Goal: Task Accomplishment & Management: Use online tool/utility

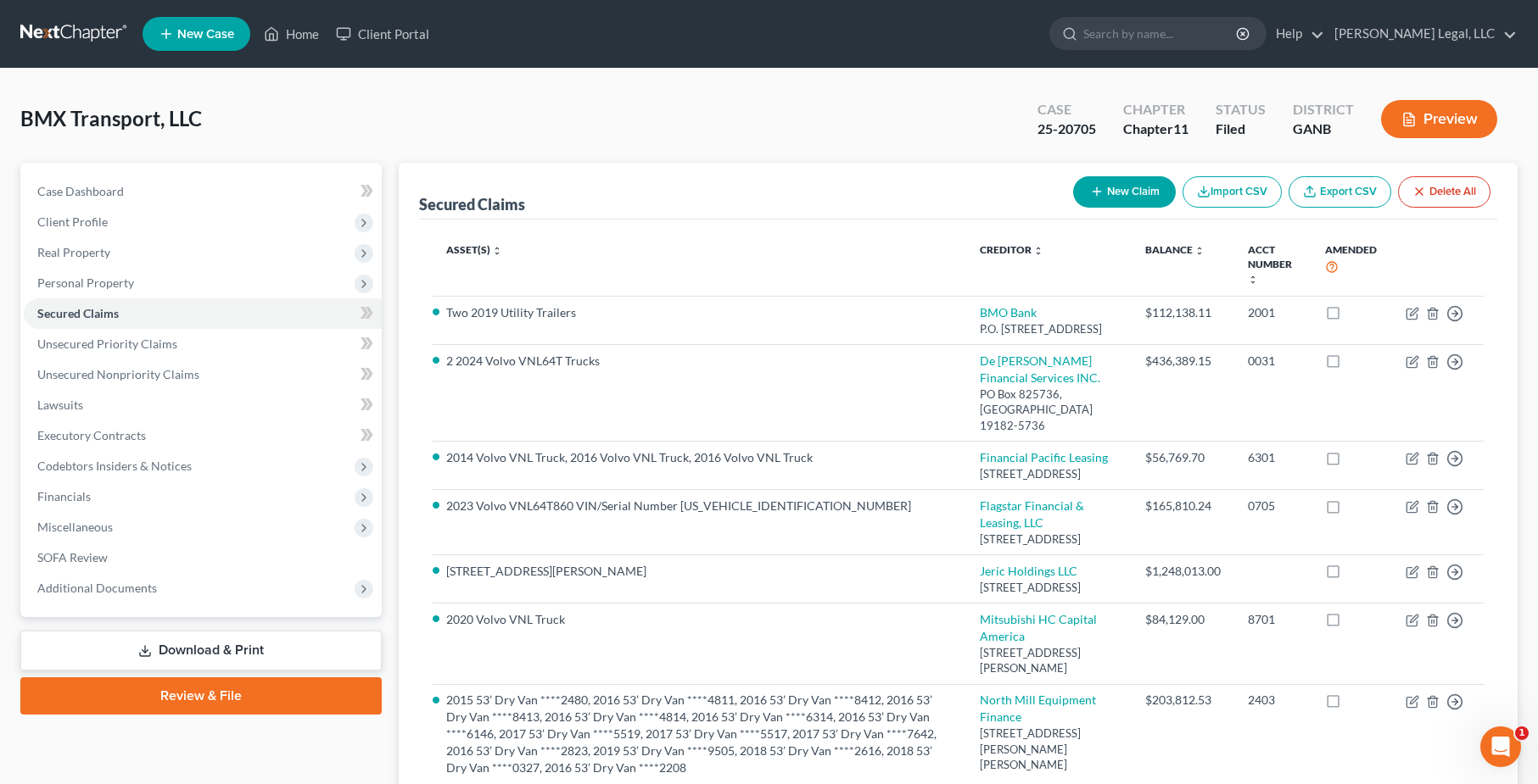
click at [87, 26] on link at bounding box center [74, 34] width 108 height 31
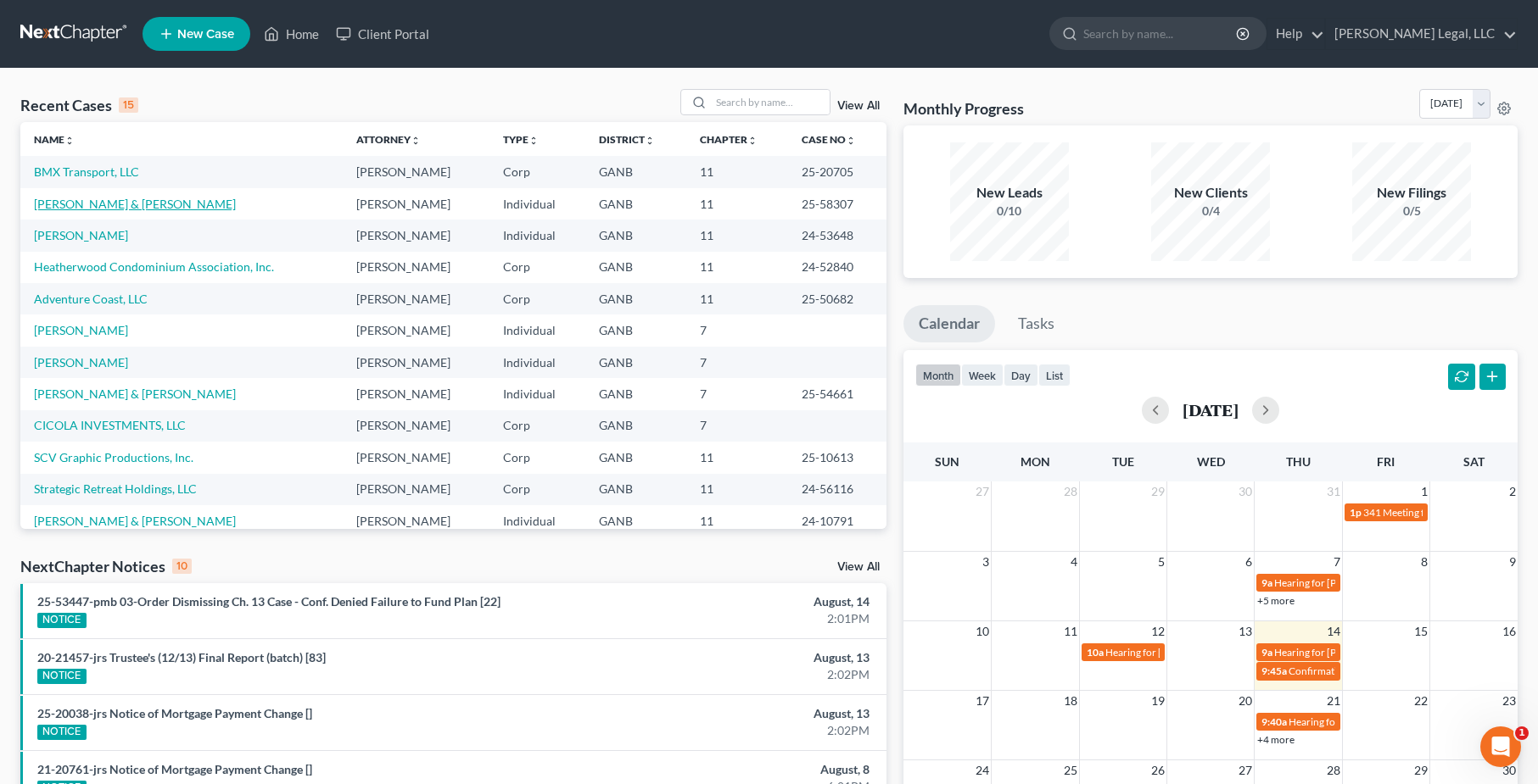
click at [82, 201] on link "[PERSON_NAME] & [PERSON_NAME]" at bounding box center [135, 204] width 202 height 14
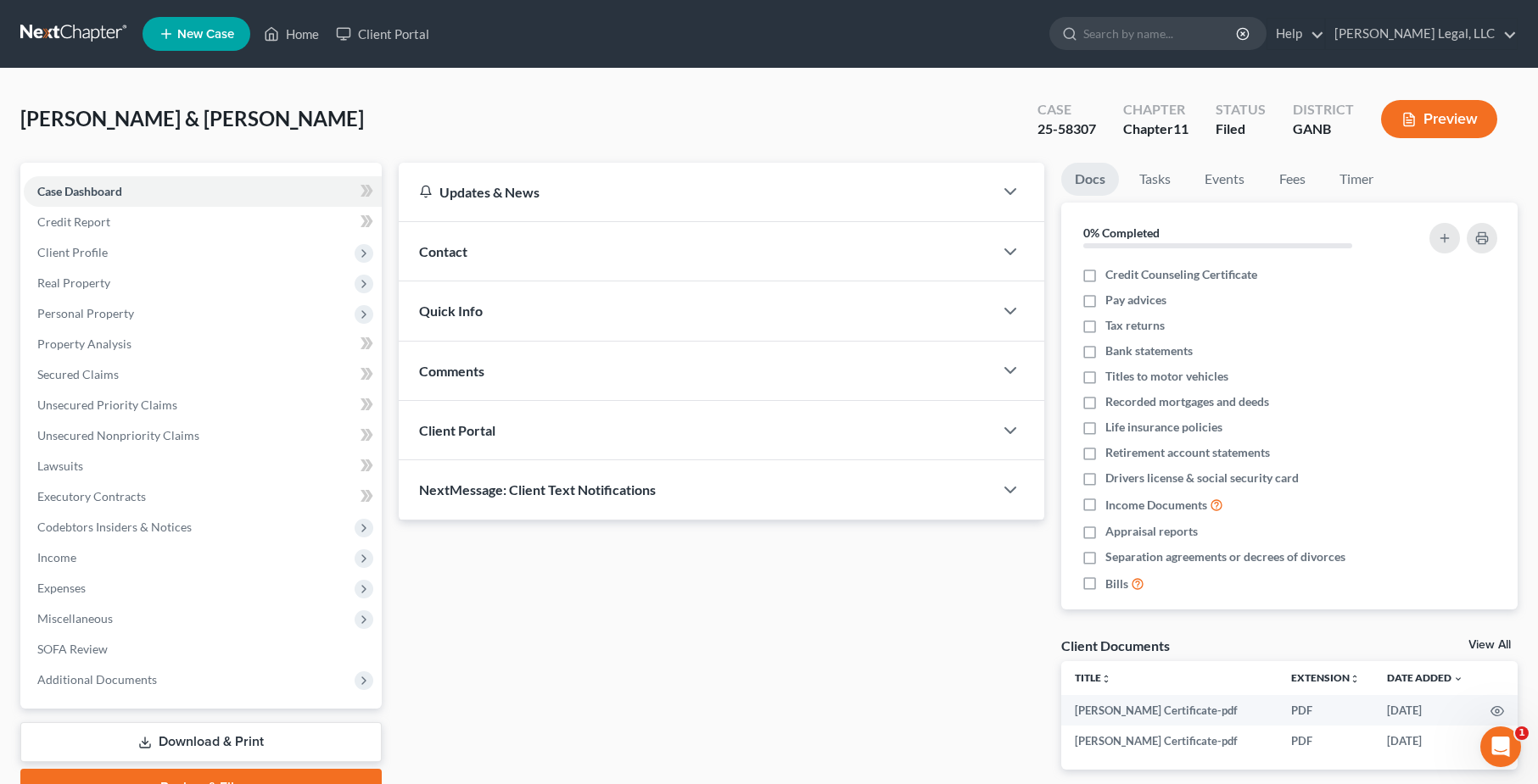
click at [262, 737] on link "Download & Print" at bounding box center [201, 742] width 361 height 40
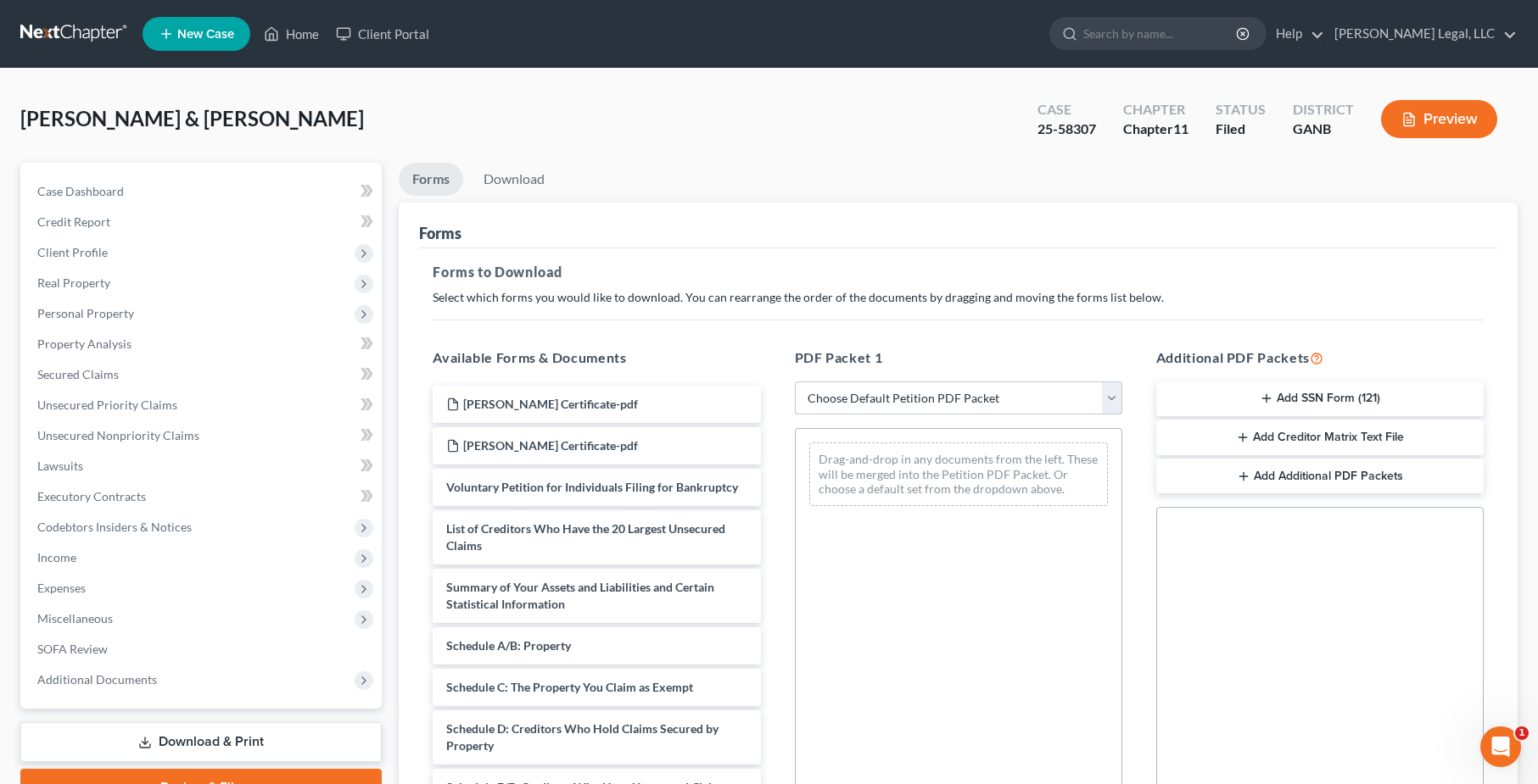
click at [1030, 397] on select "Choose Default Petition PDF Packet Complete Bankruptcy Petition (all forms and …" at bounding box center [958, 399] width 327 height 34
select select "5"
click at [795, 382] on select "Choose Default Petition PDF Packet Complete Bankruptcy Petition (all forms and …" at bounding box center [958, 399] width 327 height 34
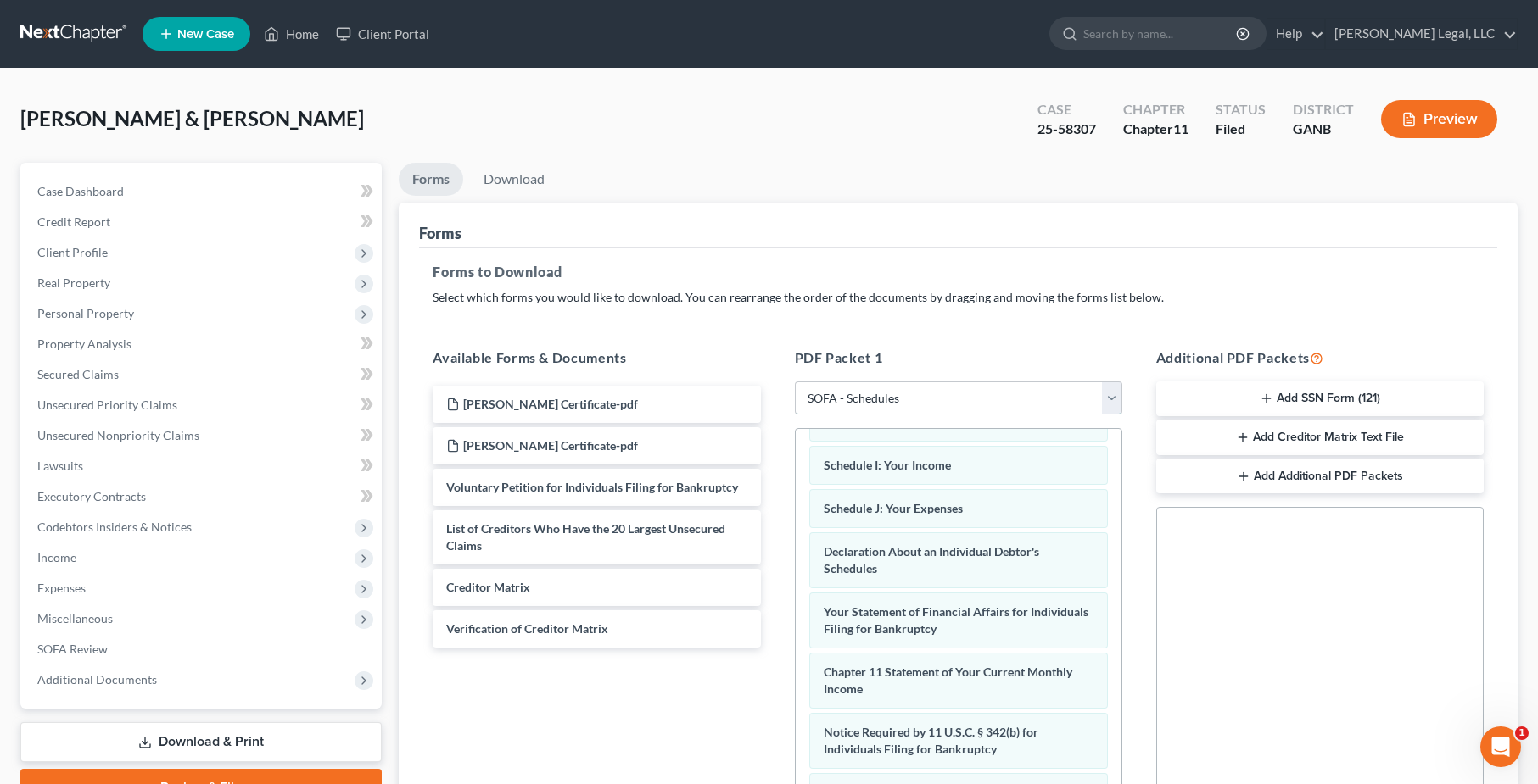
scroll to position [262, 0]
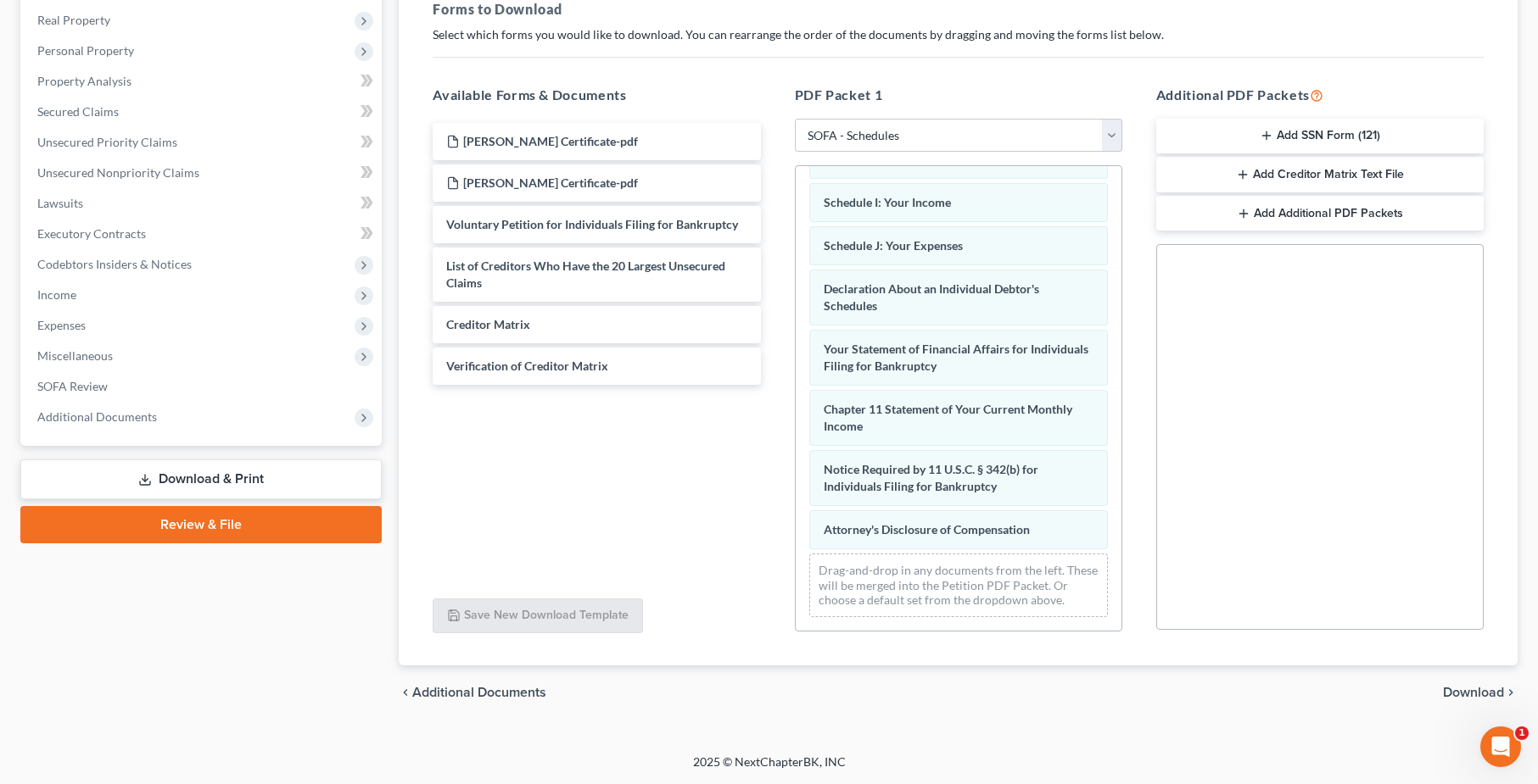
click at [1464, 691] on span "Download" at bounding box center [1473, 693] width 61 height 14
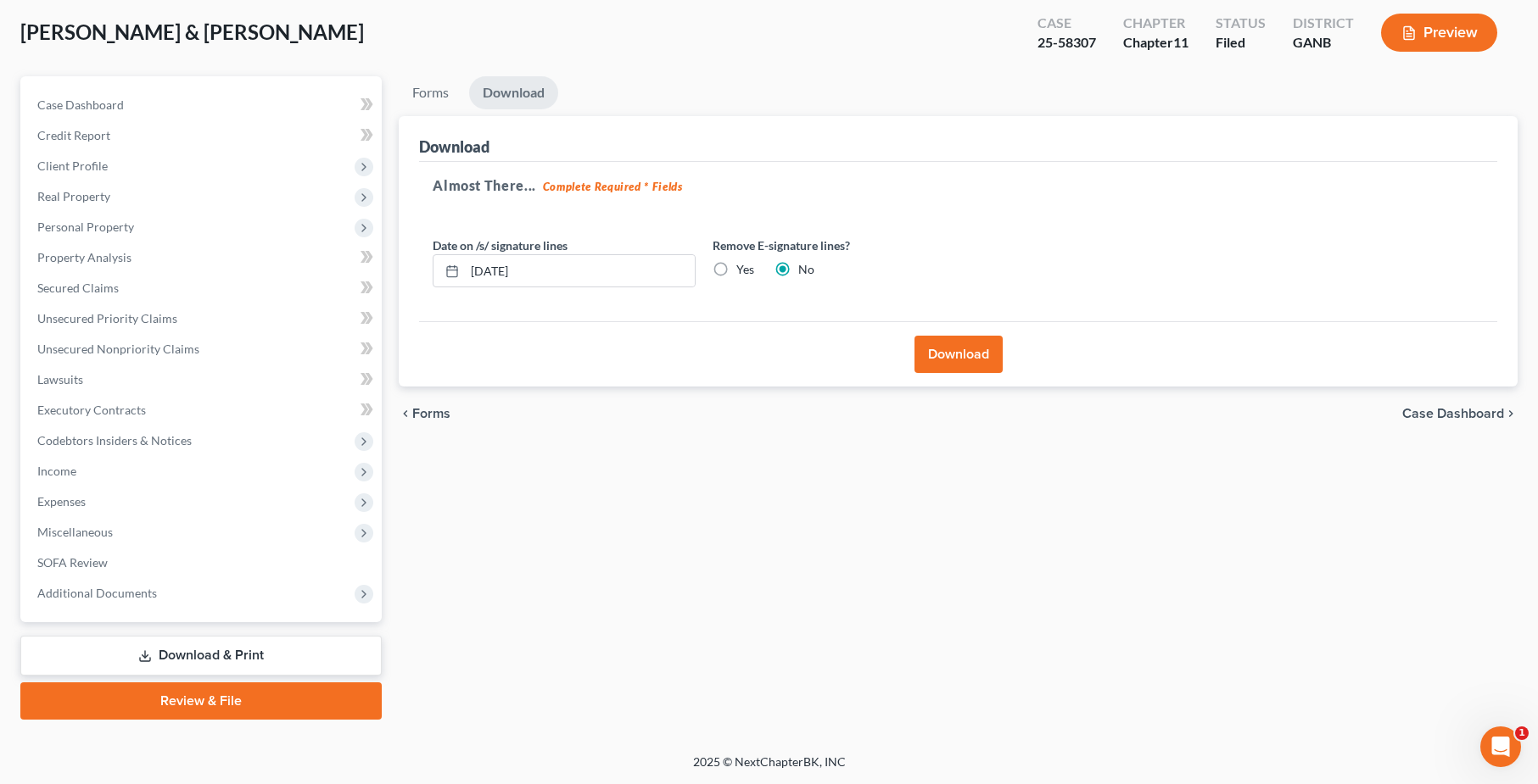
click at [976, 362] on button "Download" at bounding box center [958, 355] width 88 height 37
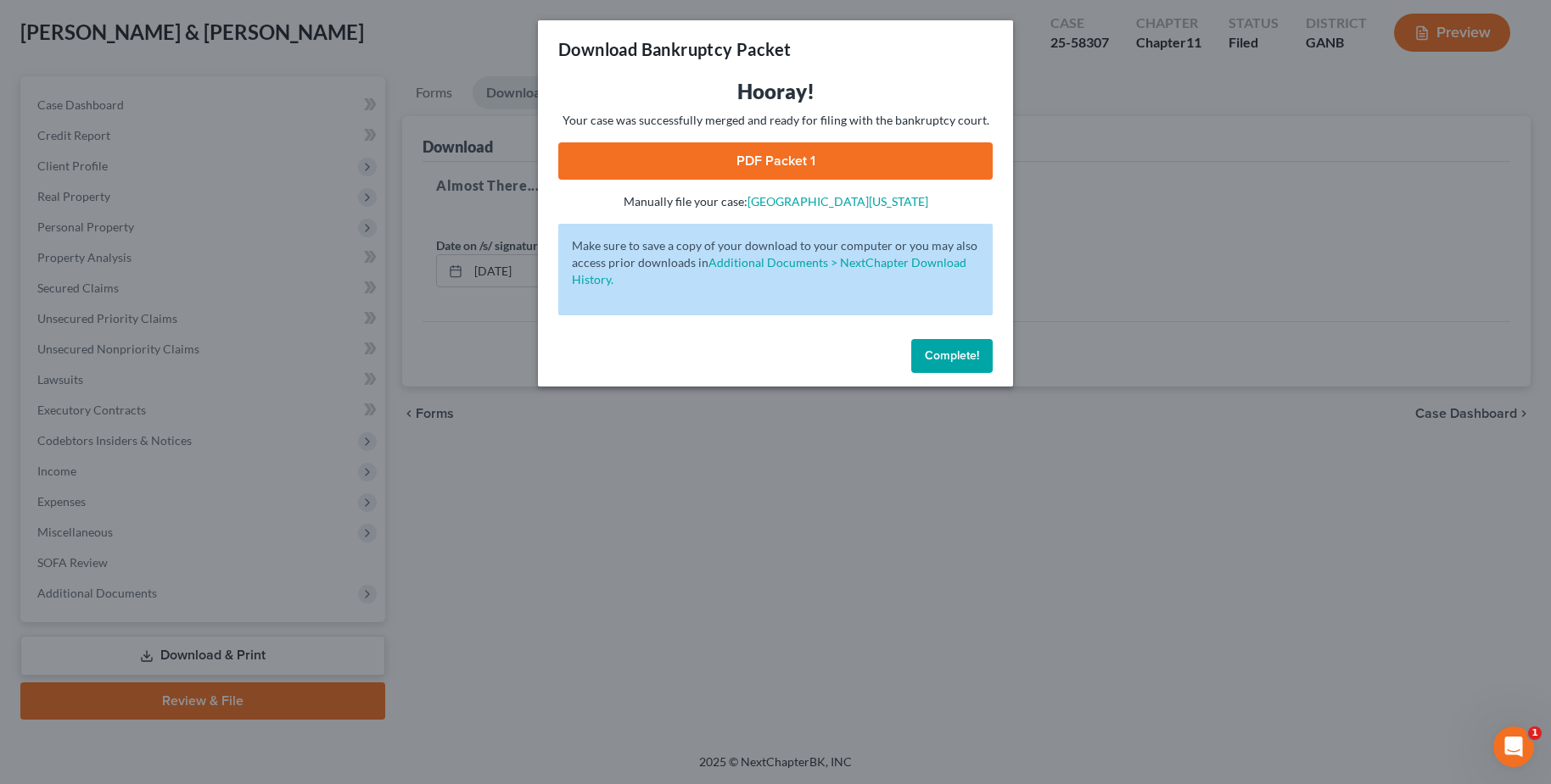
click at [764, 161] on link "PDF Packet 1" at bounding box center [775, 161] width 434 height 37
click at [964, 368] on button "Complete!" at bounding box center [952, 356] width 82 height 34
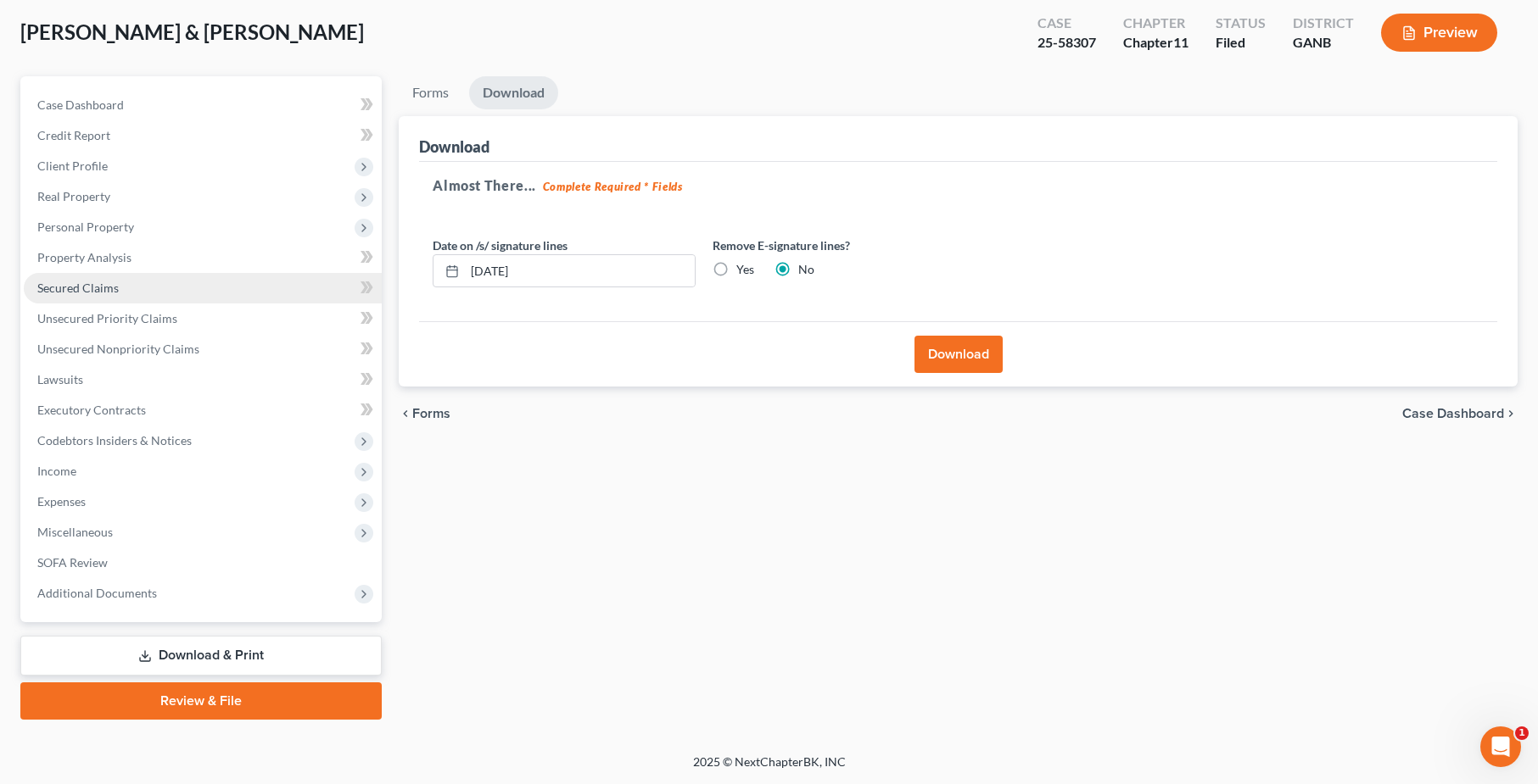
click at [122, 285] on link "Secured Claims" at bounding box center [203, 288] width 358 height 31
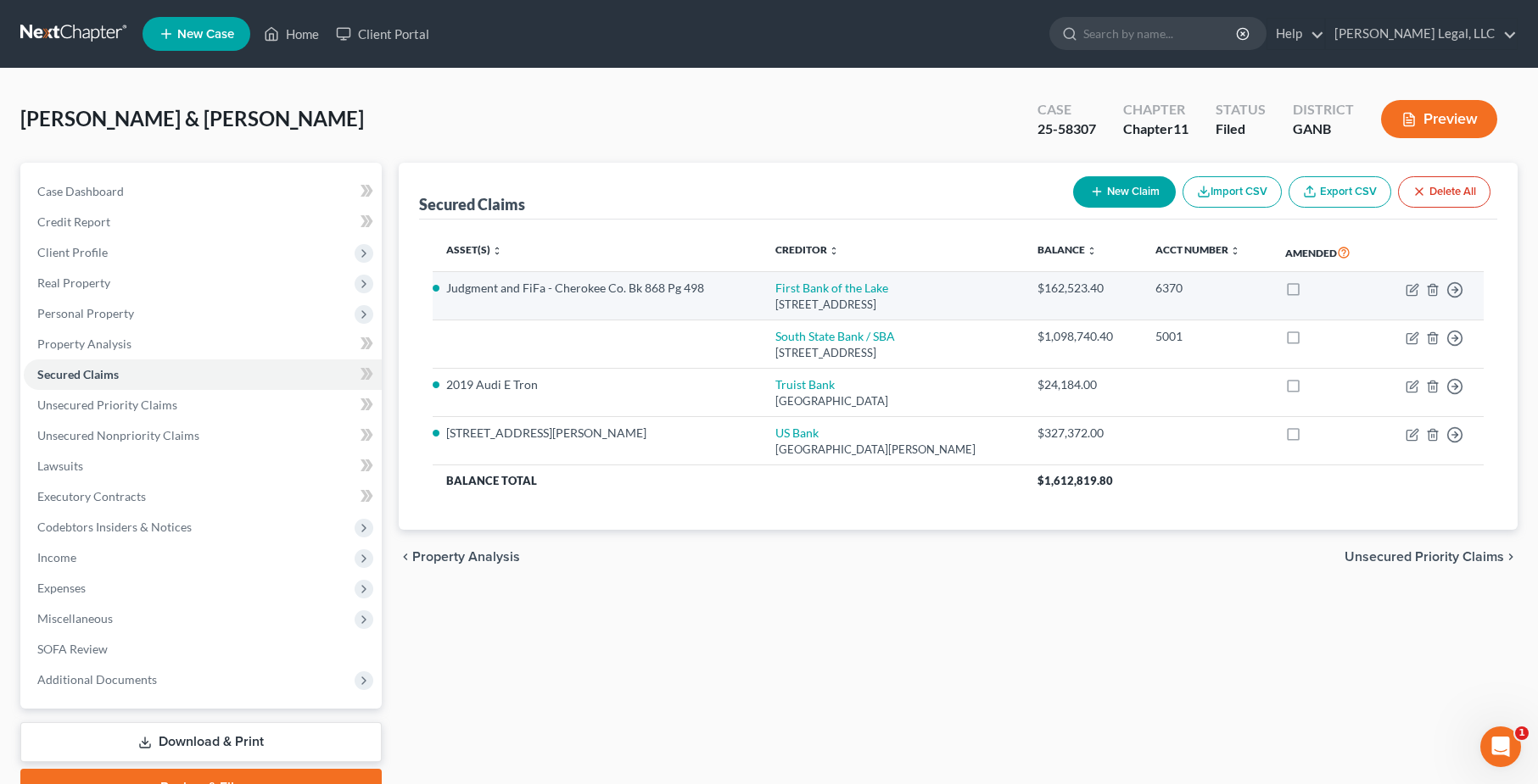
click at [988, 293] on td "First Bank of the Lake [STREET_ADDRESS]" at bounding box center [892, 296] width 262 height 49
click at [853, 285] on link "First Bank of the Lake" at bounding box center [831, 287] width 113 height 14
select select "26"
select select "3"
select select "0"
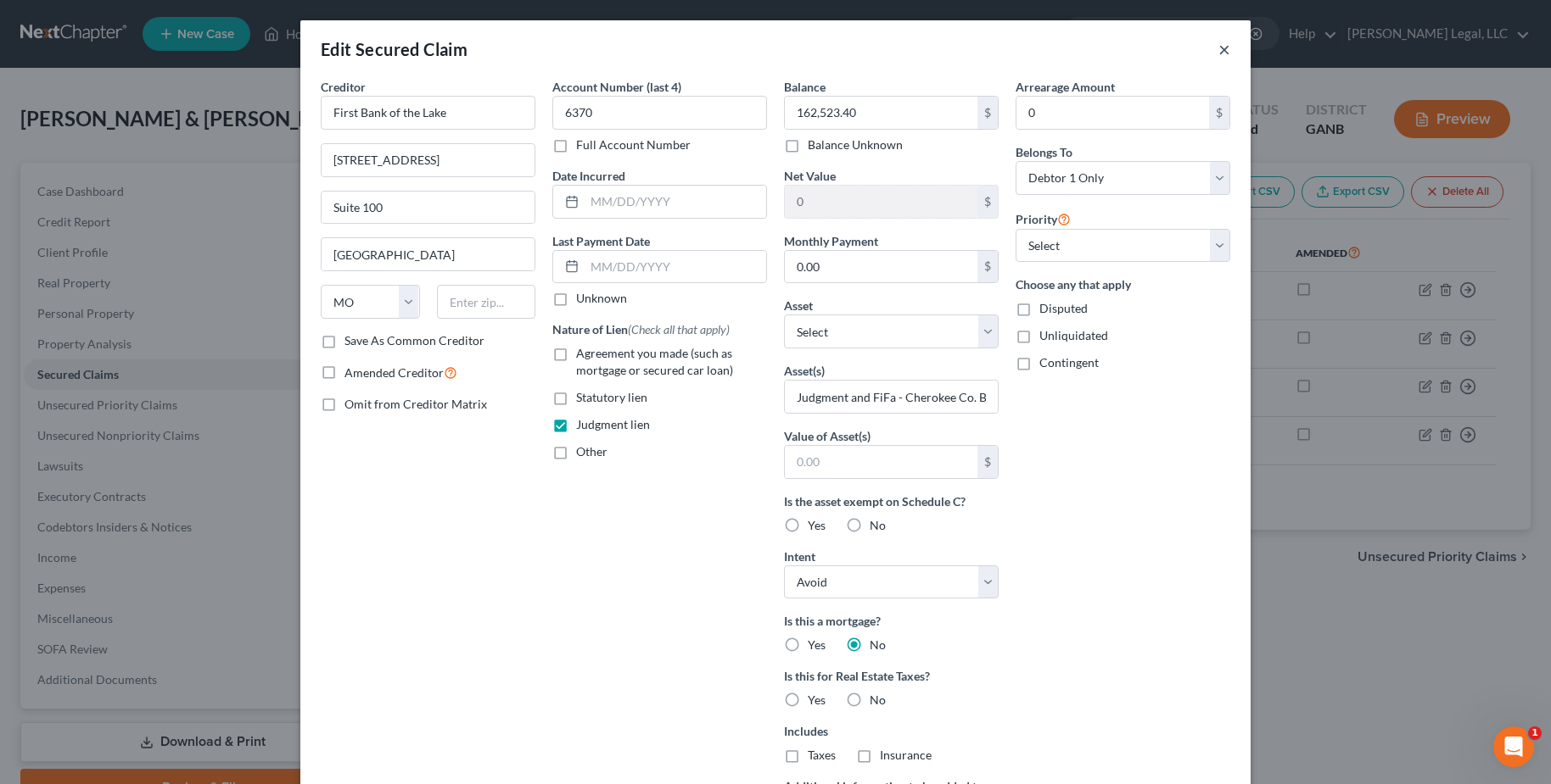
click at [1219, 43] on button "×" at bounding box center [1224, 49] width 12 height 20
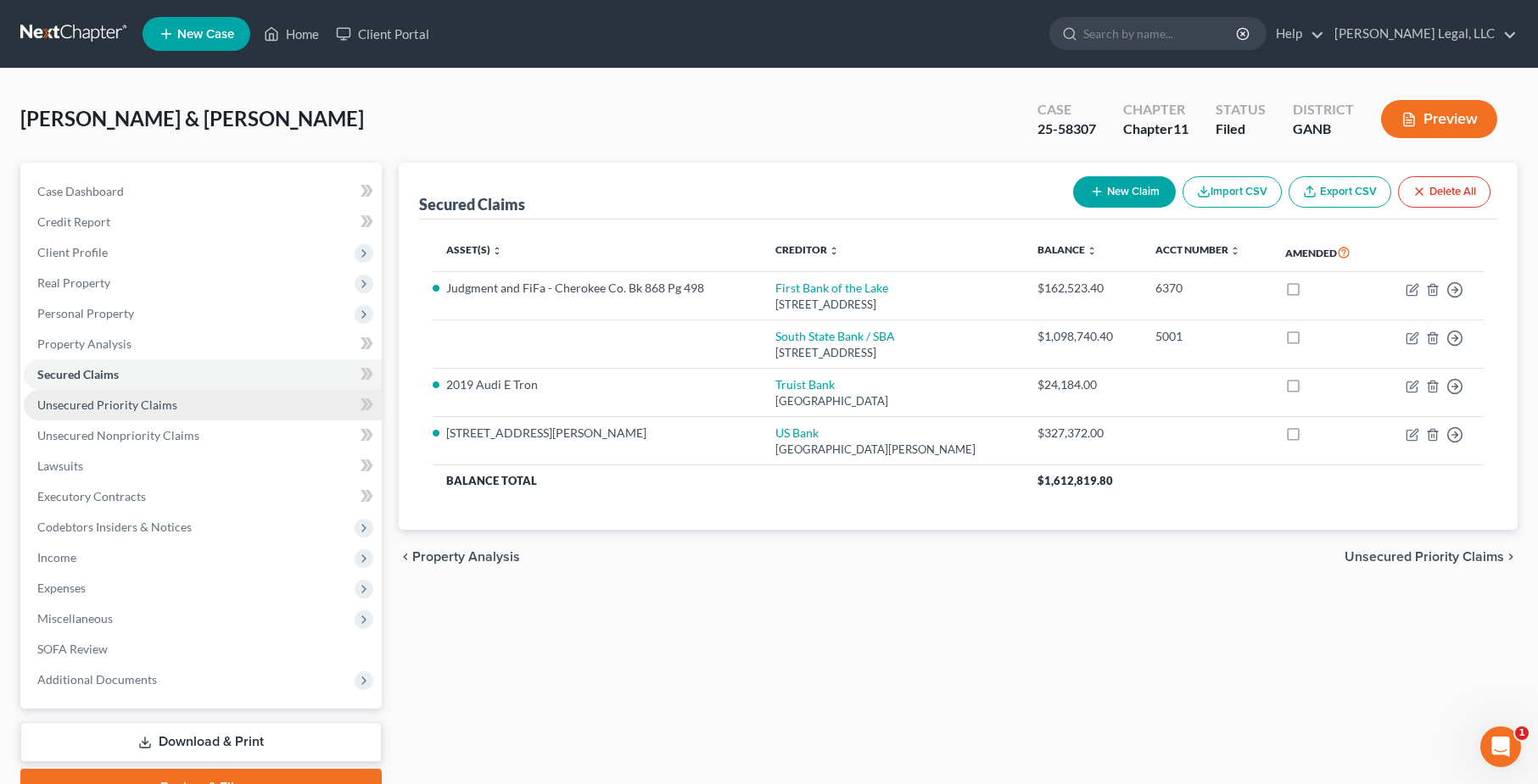
click at [132, 406] on span "Unsecured Priority Claims" at bounding box center [107, 405] width 140 height 14
